Goal: Task Accomplishment & Management: Use online tool/utility

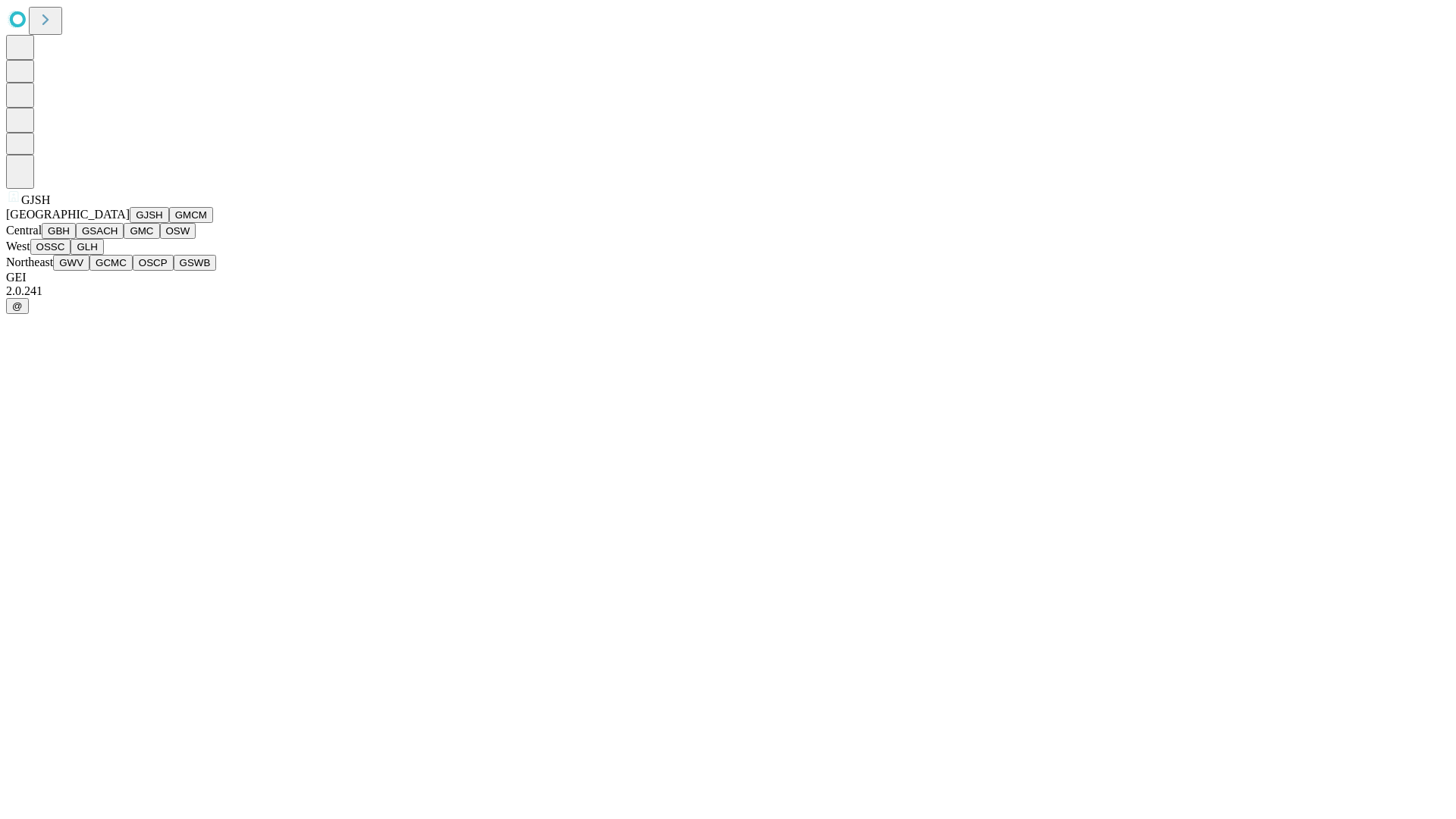
click at [129, 223] on button "GJSH" at bounding box center [149, 215] width 39 height 16
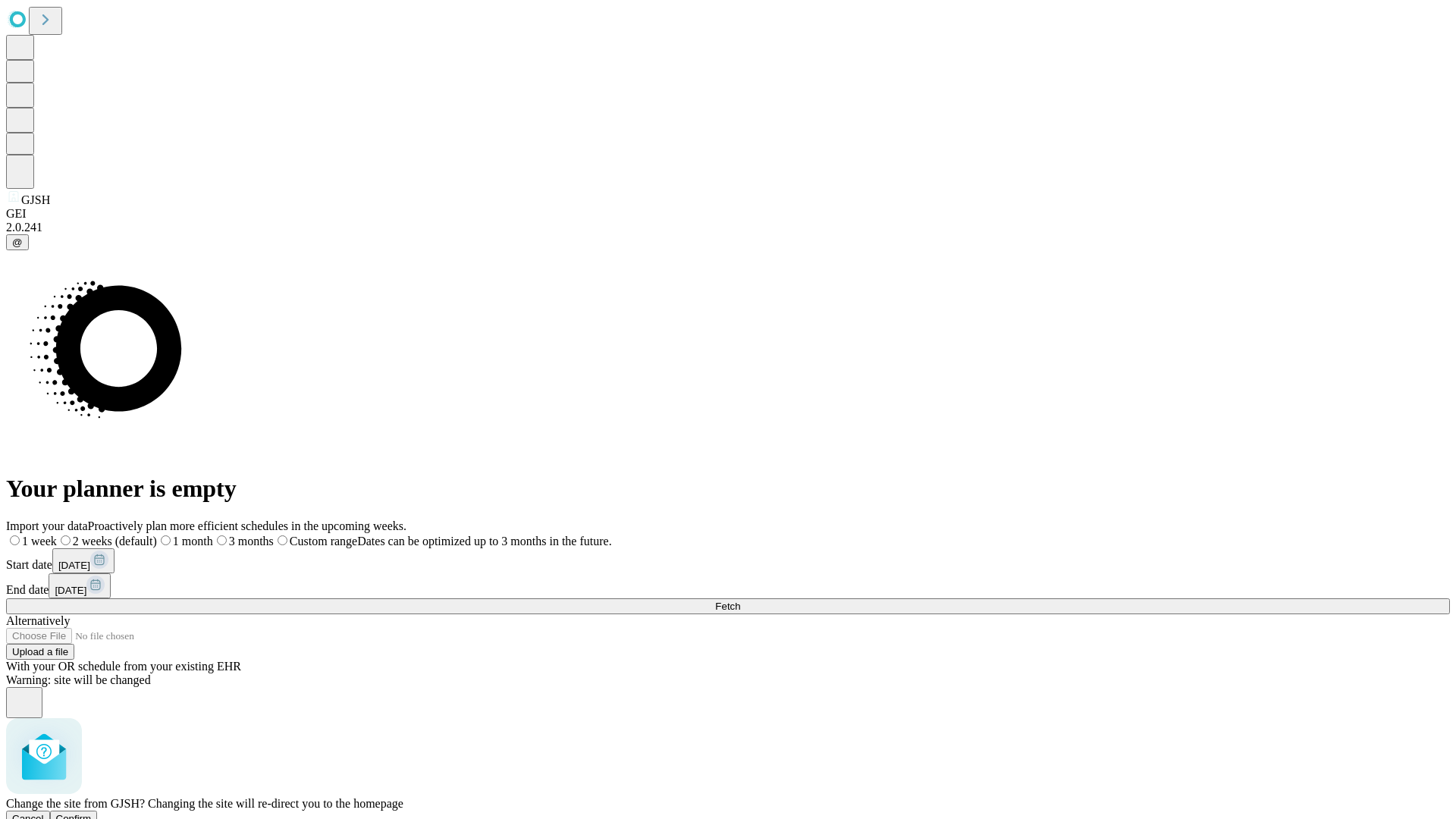
click at [92, 813] on span "Confirm" at bounding box center [74, 819] width 35 height 11
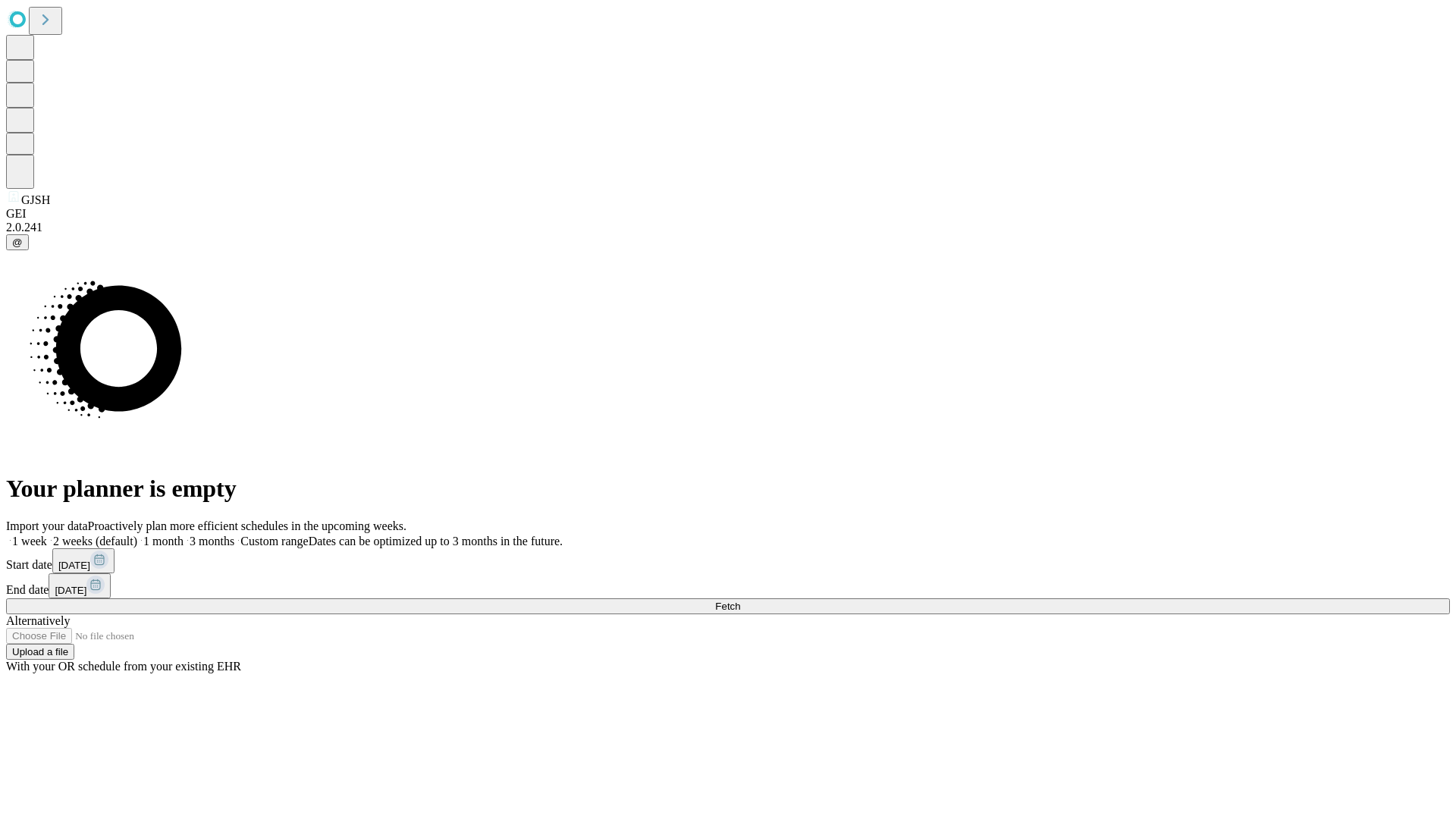
click at [137, 534] on label "2 weeks (default)" at bounding box center [92, 541] width 90 height 13
click at [740, 600] on span "Fetch" at bounding box center [727, 606] width 25 height 11
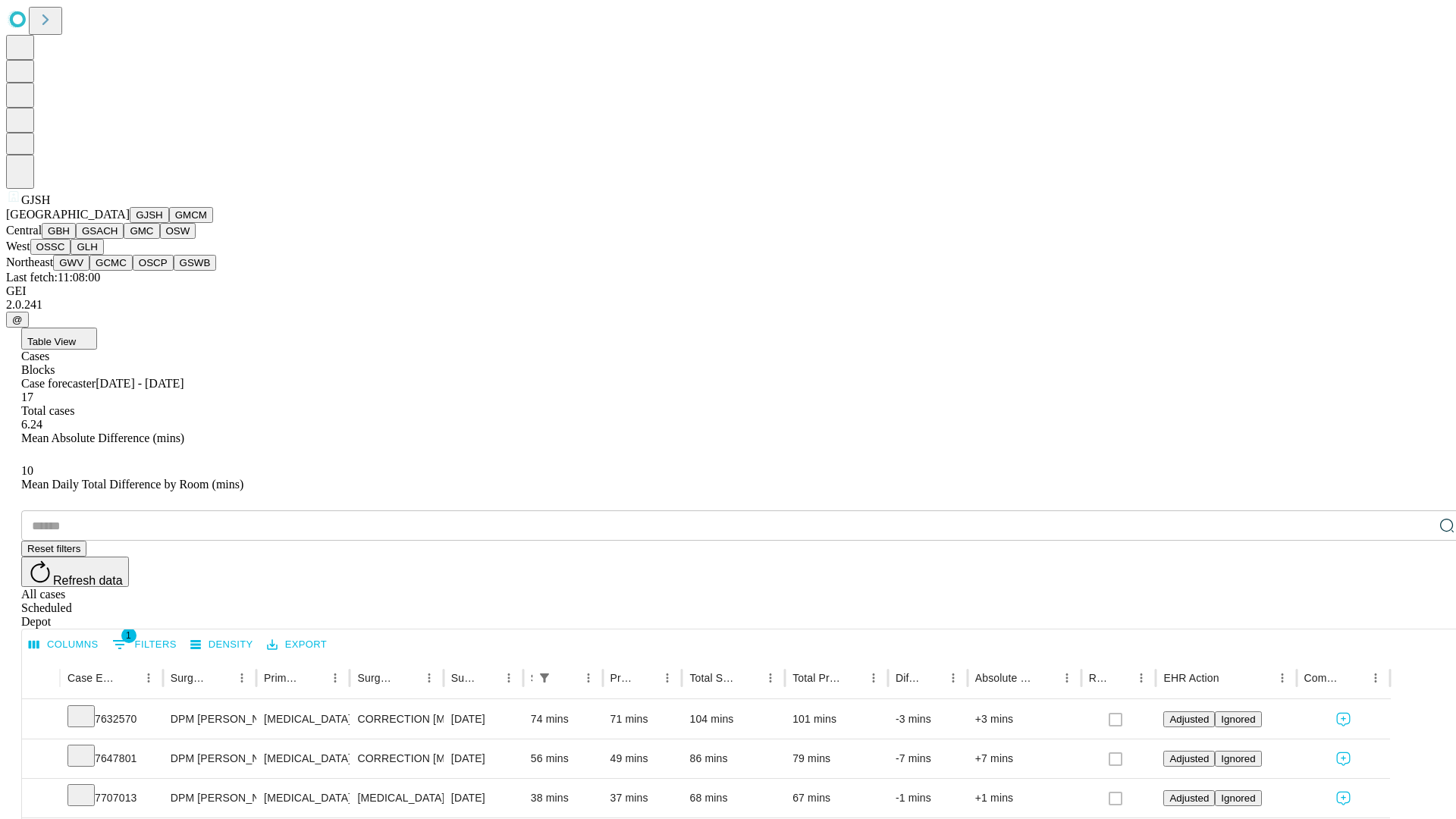
click at [169, 223] on button "GMCM" at bounding box center [190, 215] width 44 height 16
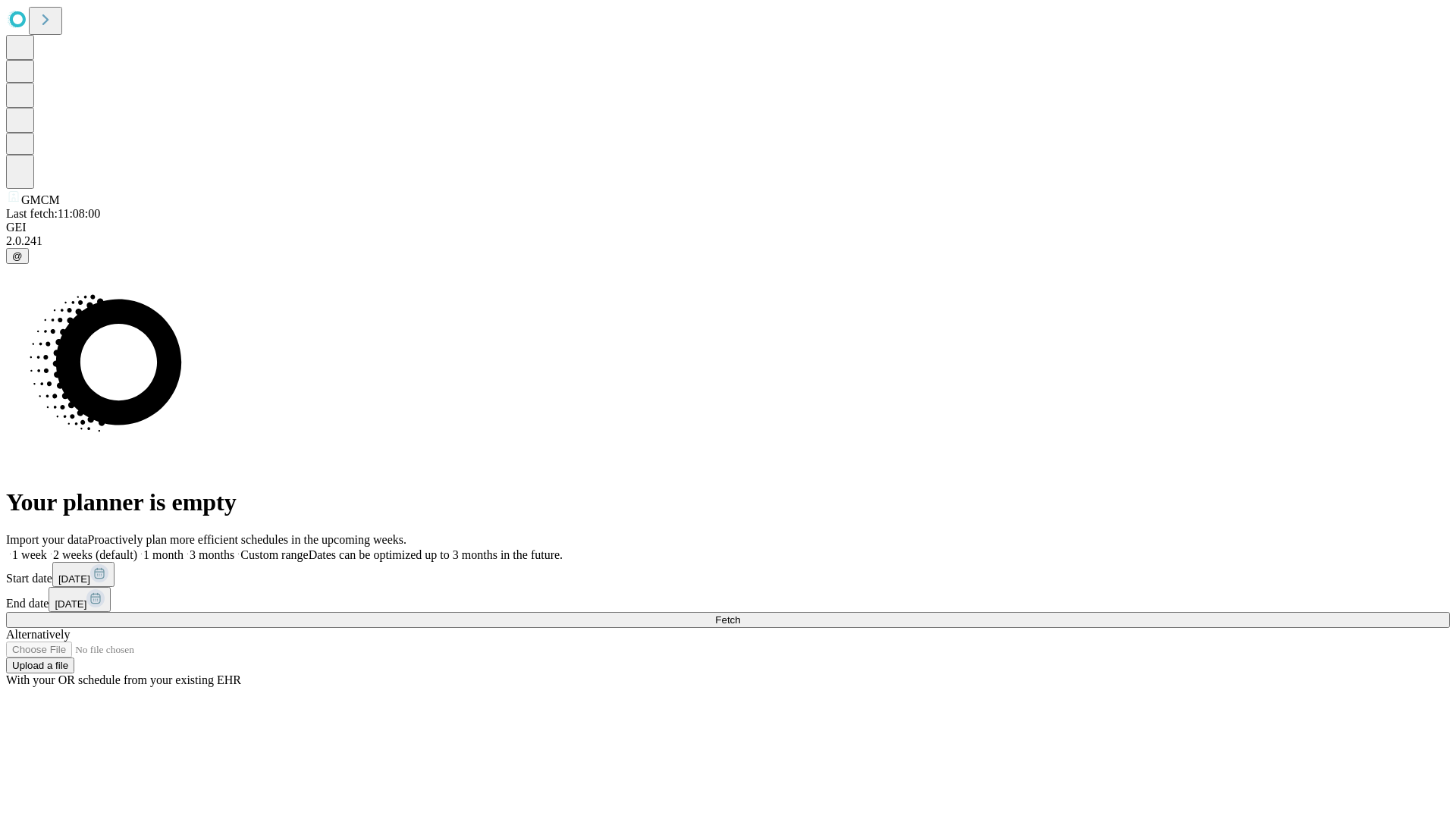
click at [137, 548] on label "2 weeks (default)" at bounding box center [92, 555] width 90 height 13
click at [740, 614] on span "Fetch" at bounding box center [727, 620] width 25 height 11
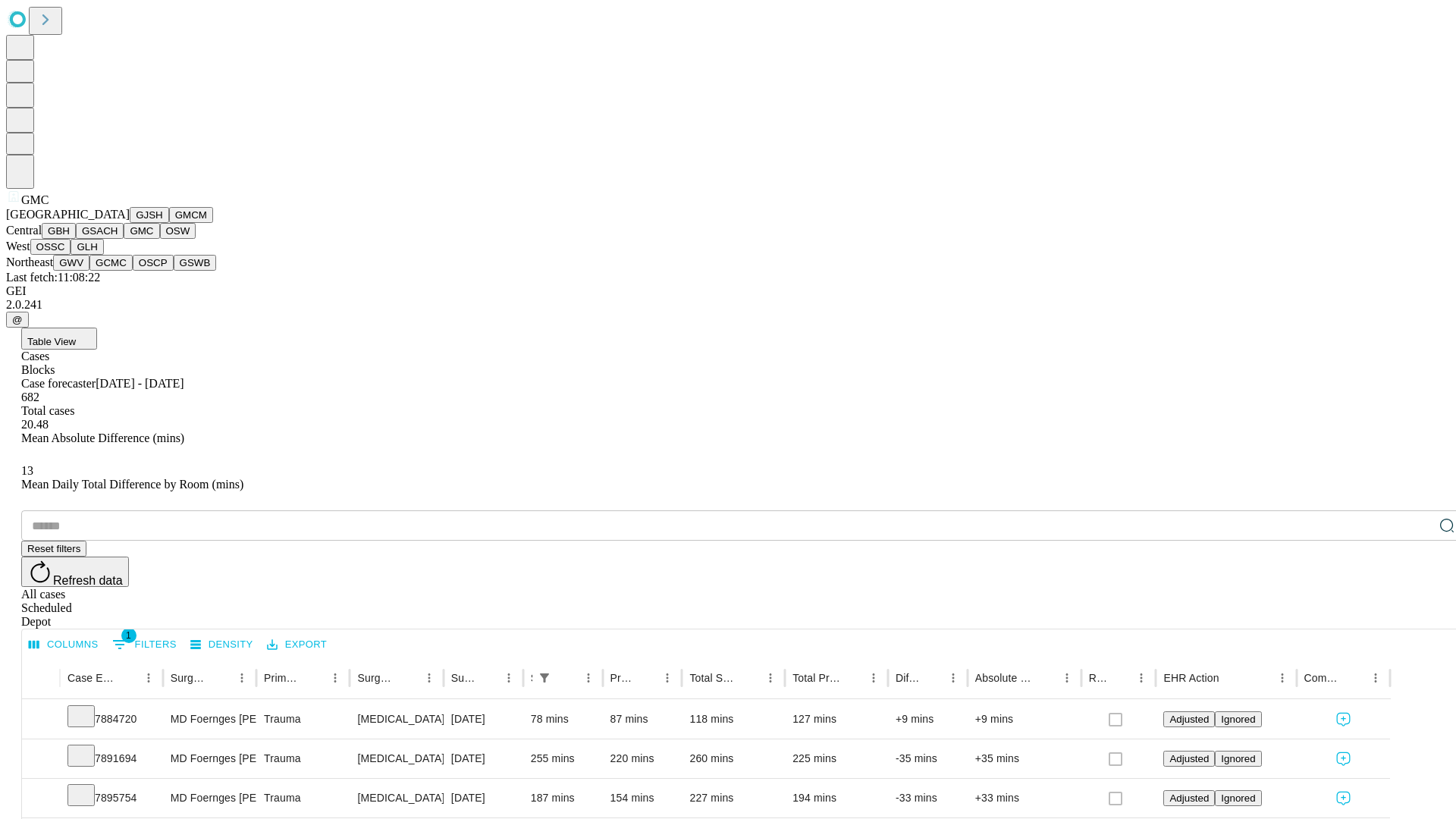
click at [160, 239] on button "OSW" at bounding box center [178, 231] width 36 height 16
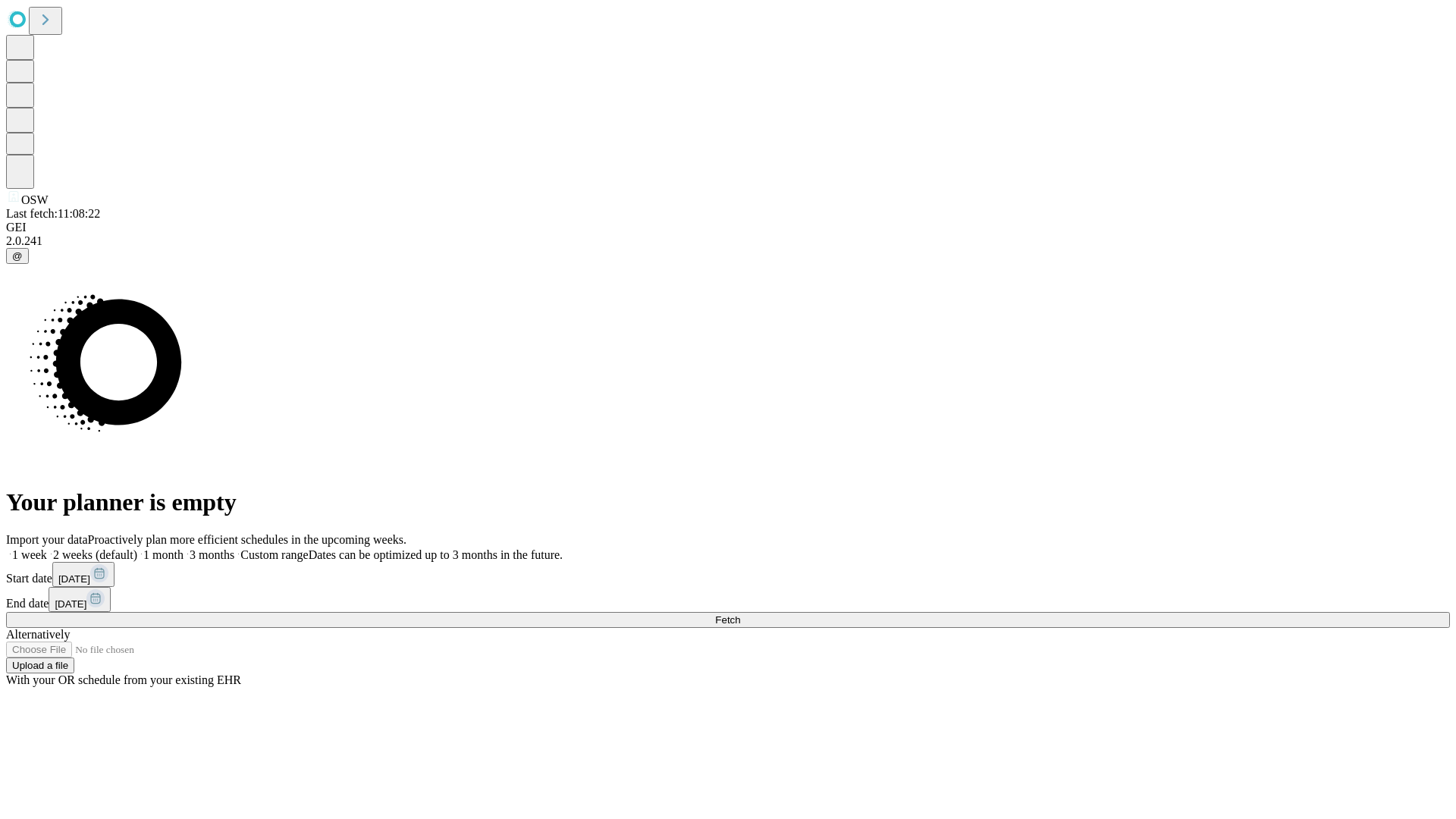
click at [137, 548] on label "2 weeks (default)" at bounding box center [92, 555] width 90 height 13
click at [740, 614] on span "Fetch" at bounding box center [727, 620] width 25 height 11
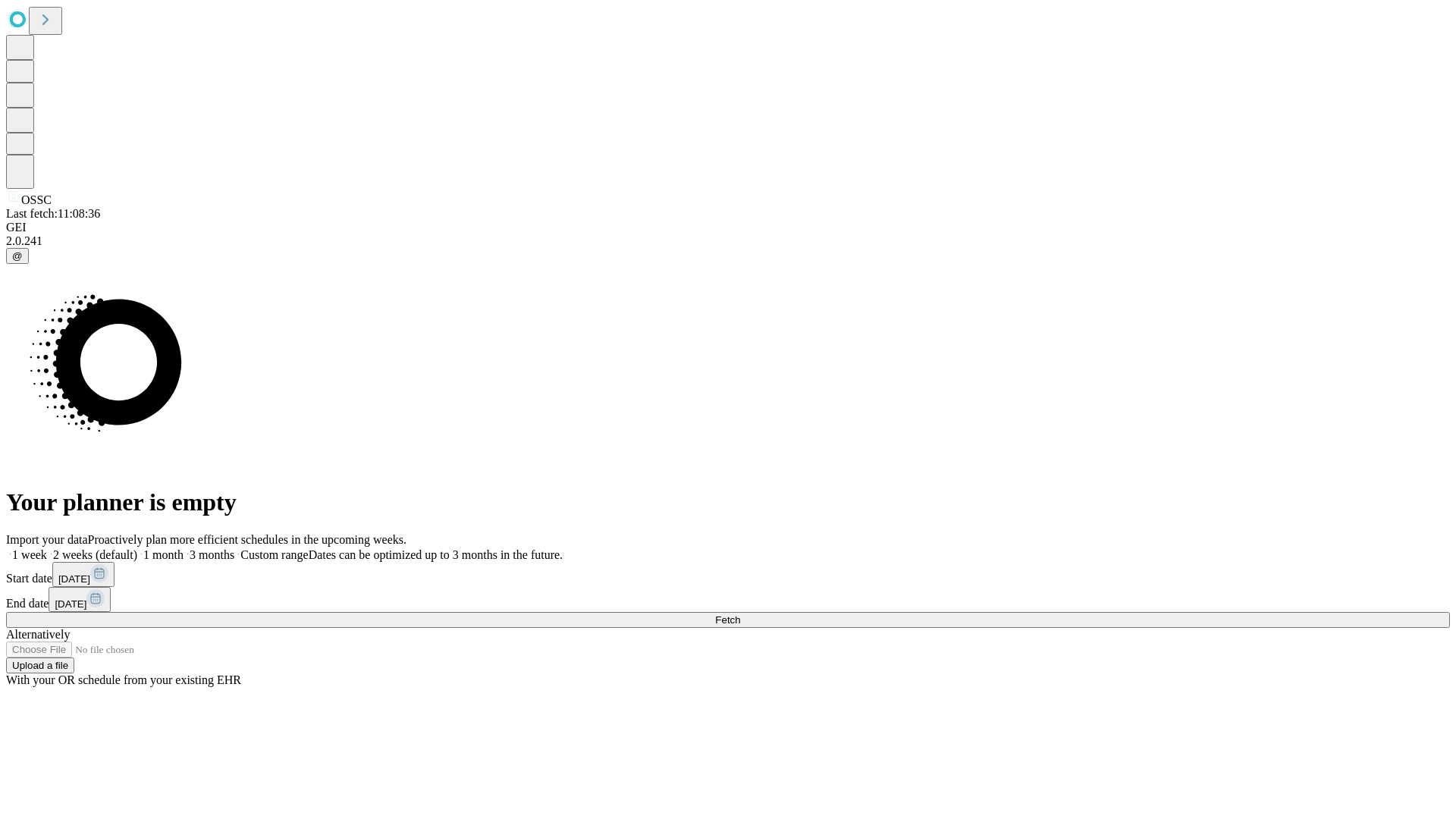
click at [740, 614] on span "Fetch" at bounding box center [727, 620] width 25 height 11
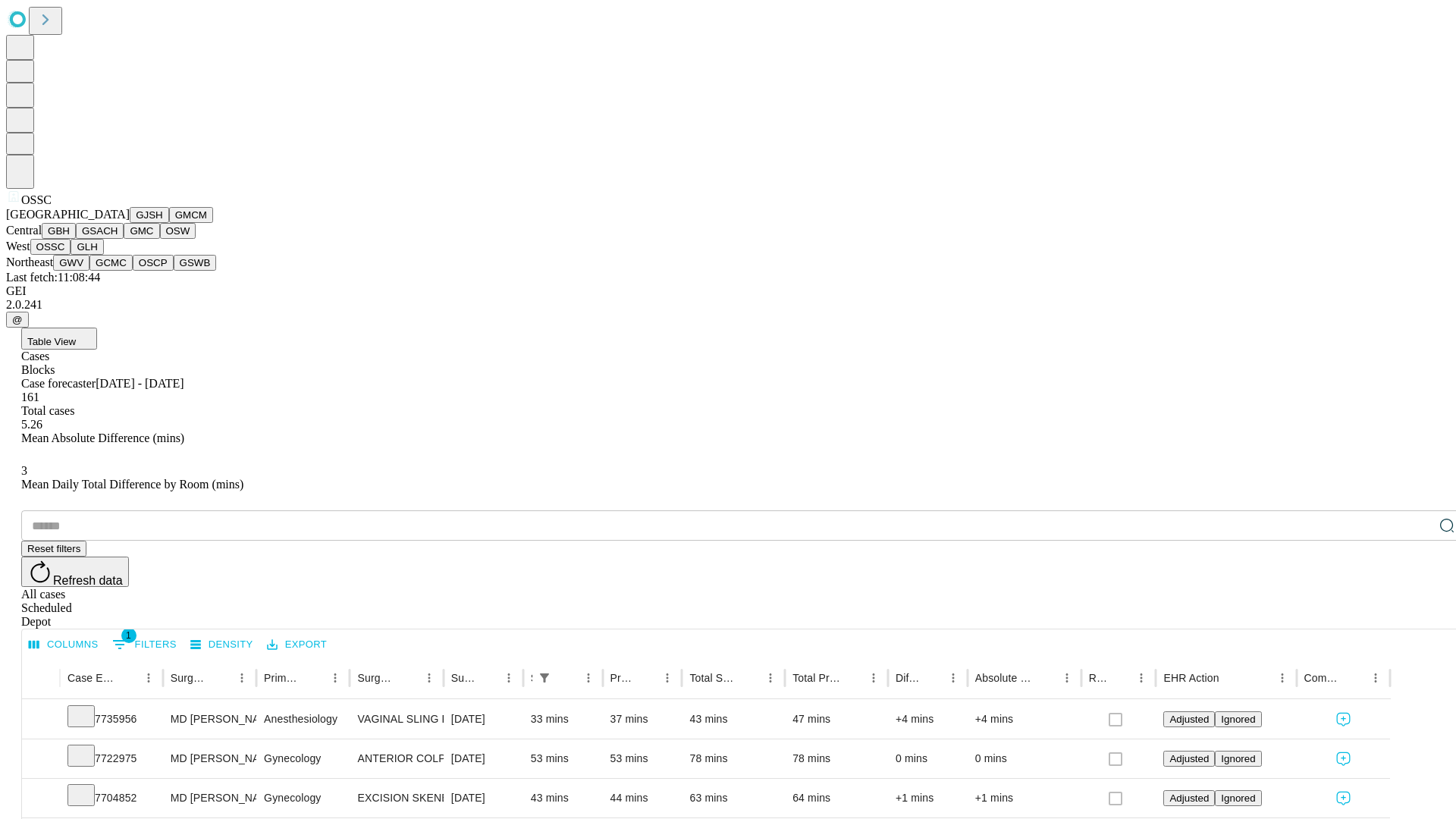
click at [103, 255] on button "GLH" at bounding box center [87, 247] width 33 height 16
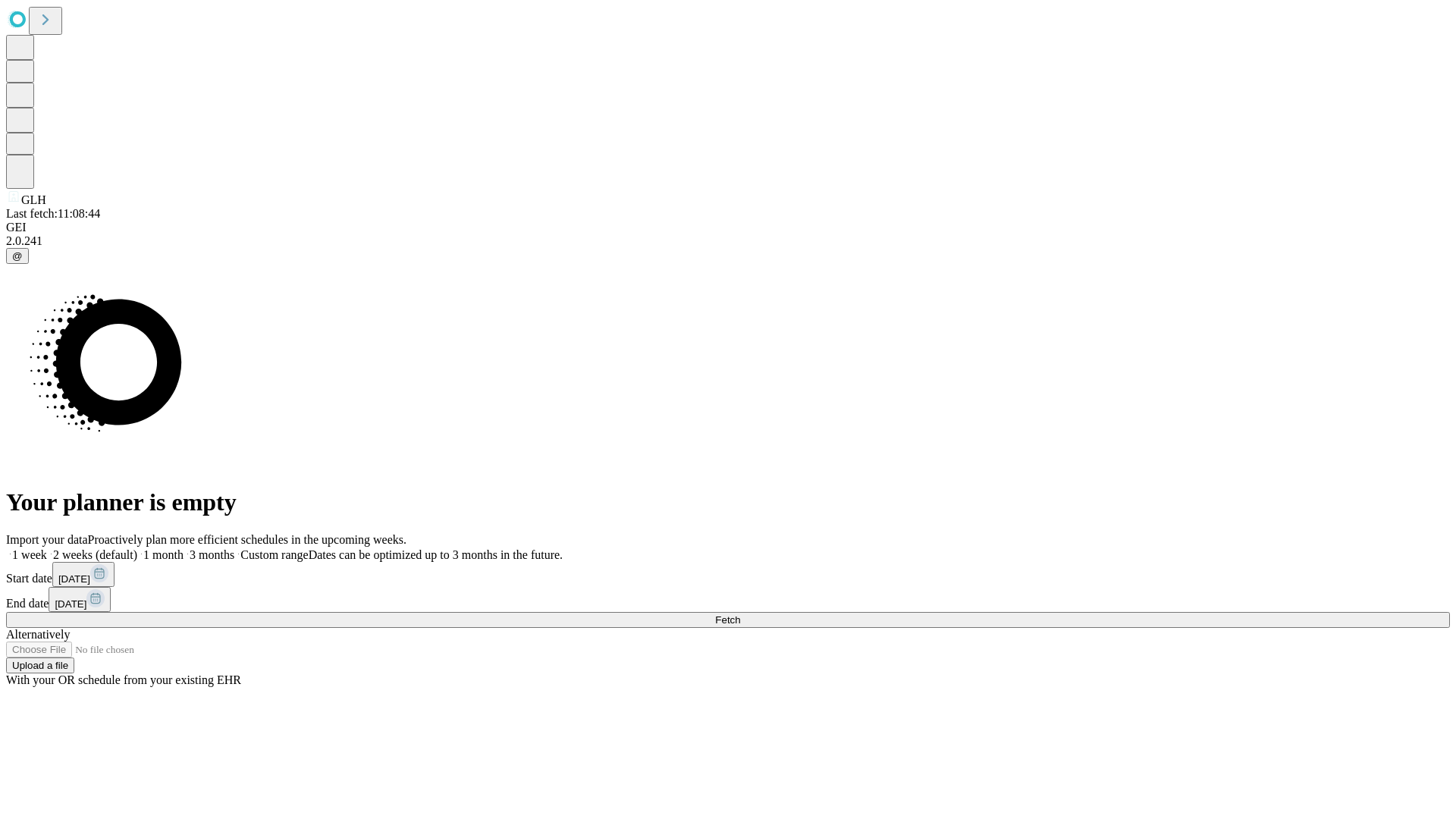
click at [137, 548] on label "2 weeks (default)" at bounding box center [92, 555] width 90 height 13
click at [740, 614] on span "Fetch" at bounding box center [727, 620] width 25 height 11
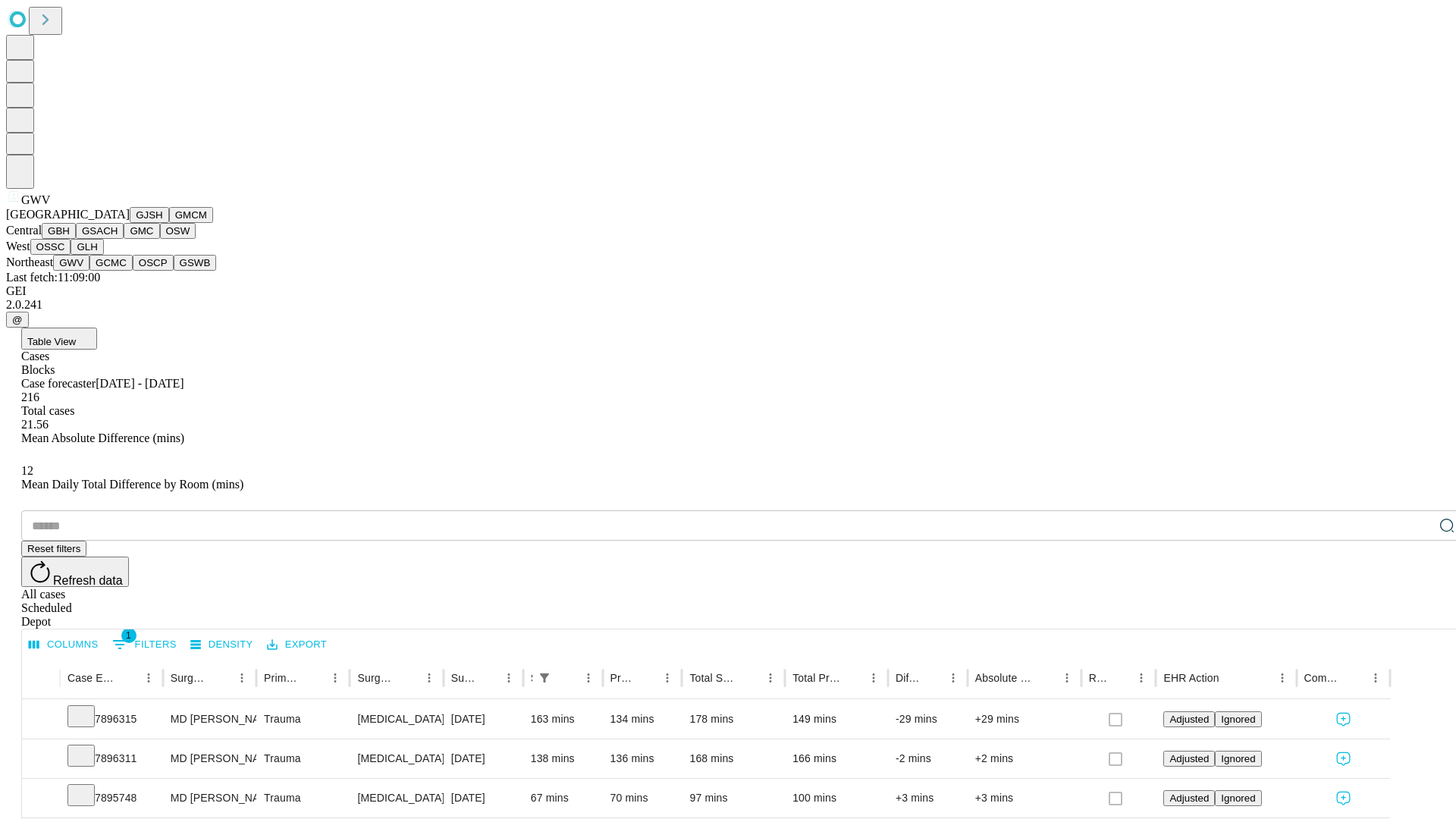
click at [117, 271] on button "GCMC" at bounding box center [111, 263] width 43 height 16
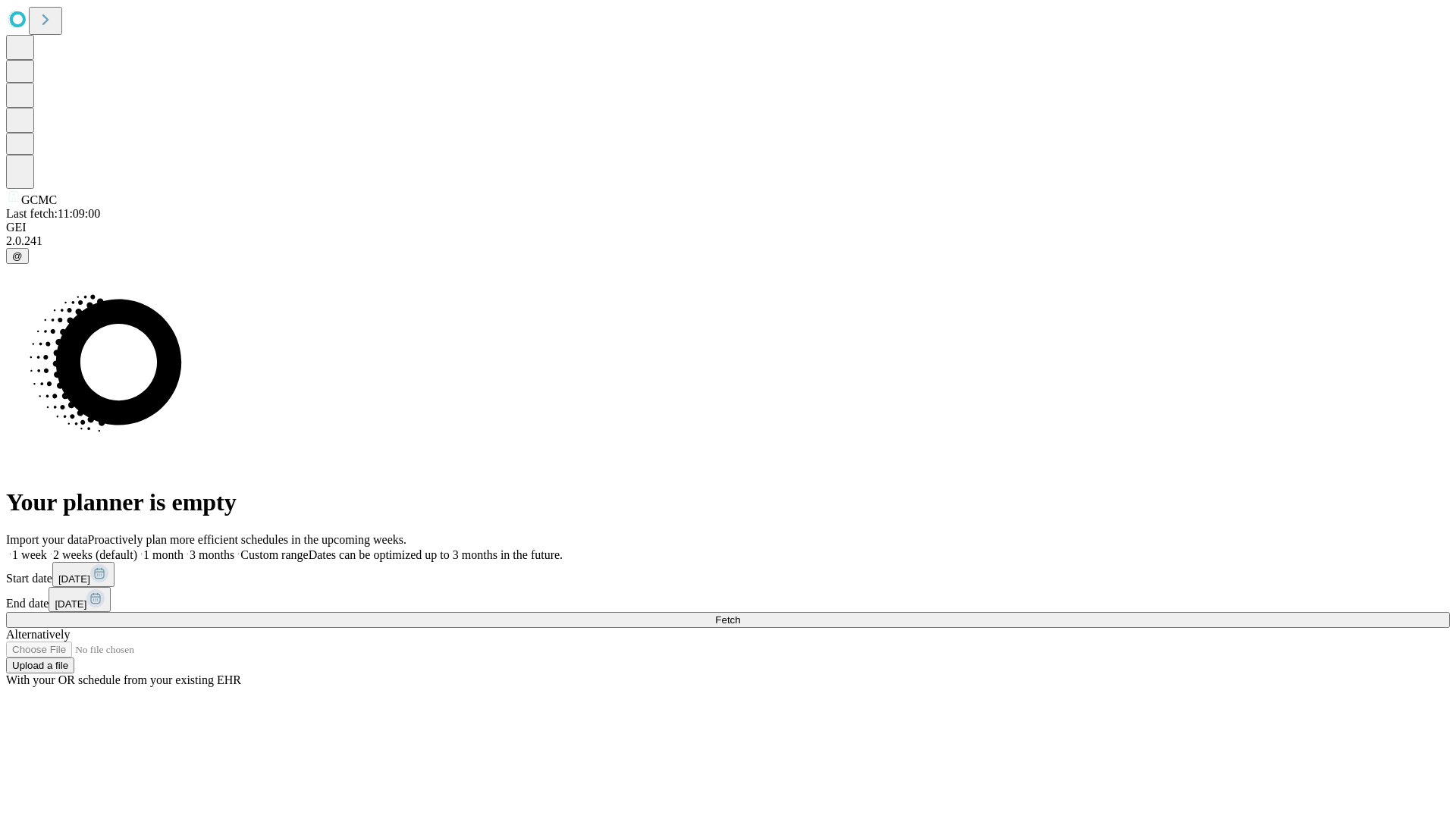
click at [137, 548] on label "2 weeks (default)" at bounding box center [92, 555] width 90 height 13
click at [740, 614] on span "Fetch" at bounding box center [727, 620] width 25 height 11
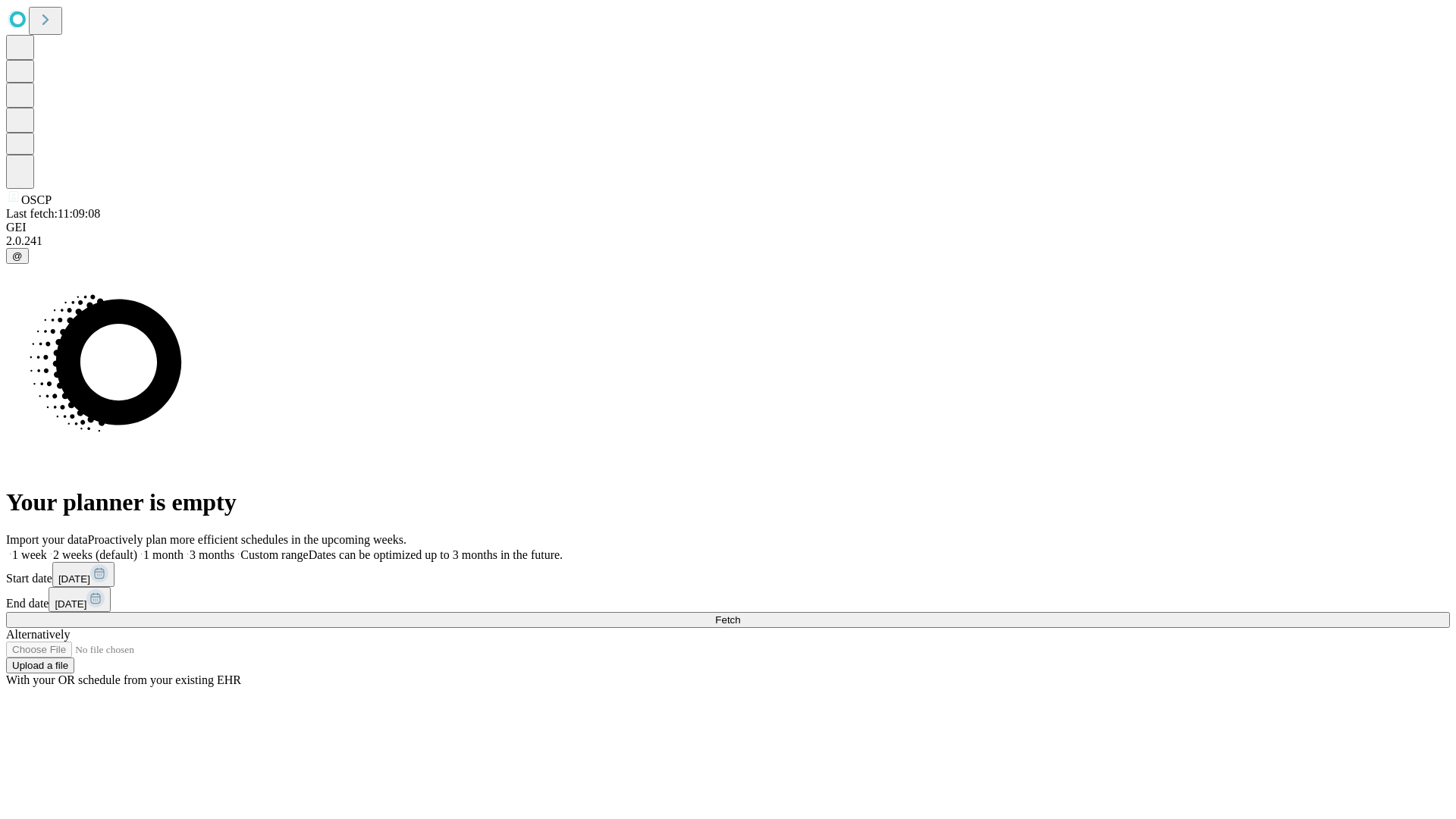
click at [137, 548] on label "2 weeks (default)" at bounding box center [92, 555] width 90 height 13
click at [740, 614] on span "Fetch" at bounding box center [727, 620] width 25 height 11
click at [137, 548] on label "2 weeks (default)" at bounding box center [92, 555] width 90 height 13
click at [740, 614] on span "Fetch" at bounding box center [727, 620] width 25 height 11
